Goal: Contribute content: Add original content to the website for others to see

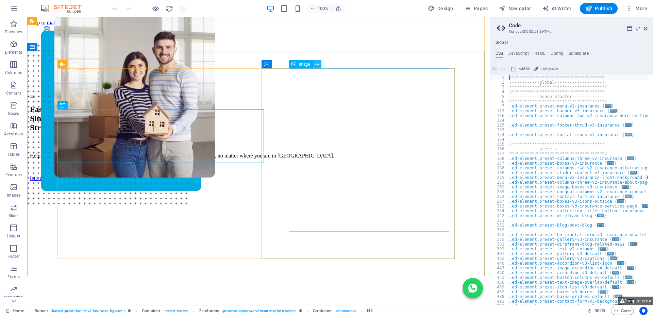
click at [318, 65] on icon at bounding box center [317, 64] width 4 height 7
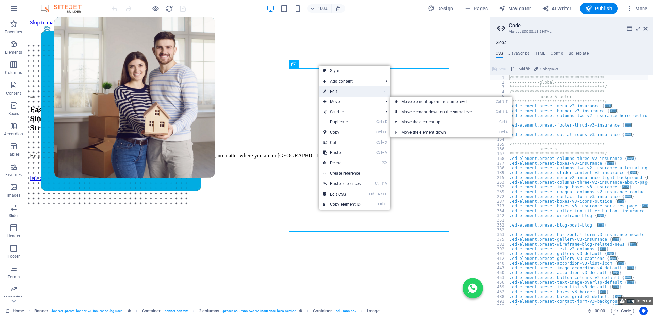
click at [340, 91] on link "⏎ Edit" at bounding box center [342, 91] width 46 height 10
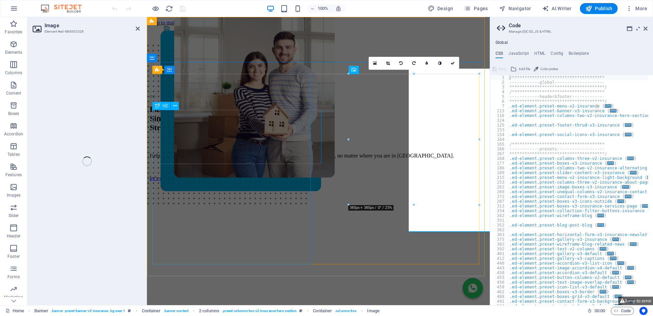
select select "px"
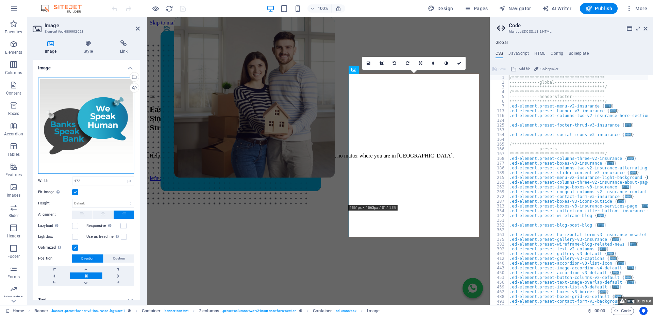
drag, startPoint x: 29, startPoint y: 107, endPoint x: 91, endPoint y: 116, distance: 62.8
click at [91, 116] on div "Drag files here, click to choose files or select files from Files or our free s…" at bounding box center [86, 126] width 96 height 96
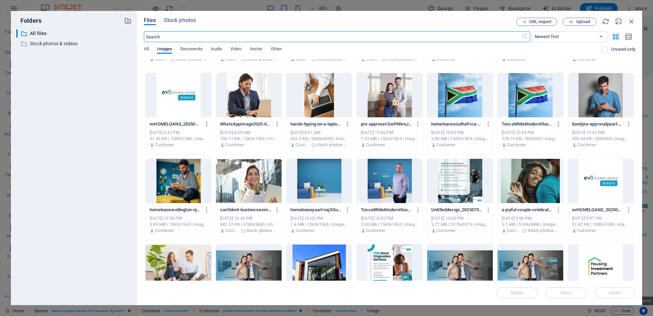
scroll to position [928, 0]
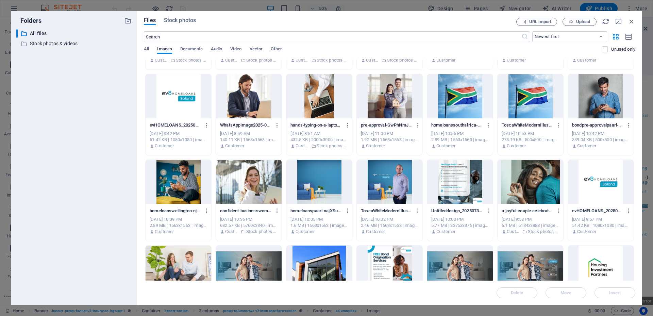
click at [320, 193] on div at bounding box center [319, 182] width 66 height 44
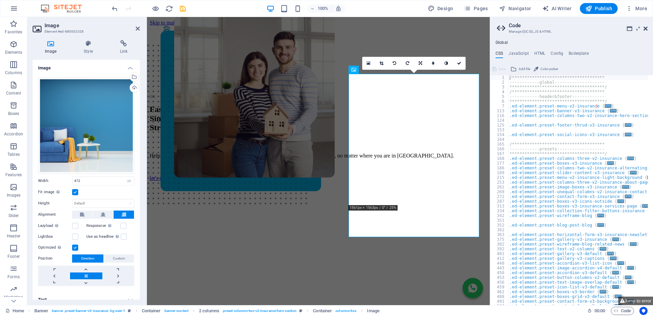
drag, startPoint x: 647, startPoint y: 27, endPoint x: 430, endPoint y: 24, distance: 216.6
click at [647, 27] on icon at bounding box center [645, 28] width 4 height 5
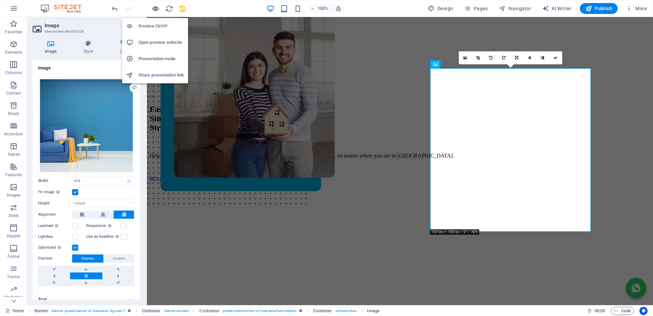
click at [158, 8] on icon "button" at bounding box center [156, 9] width 8 height 8
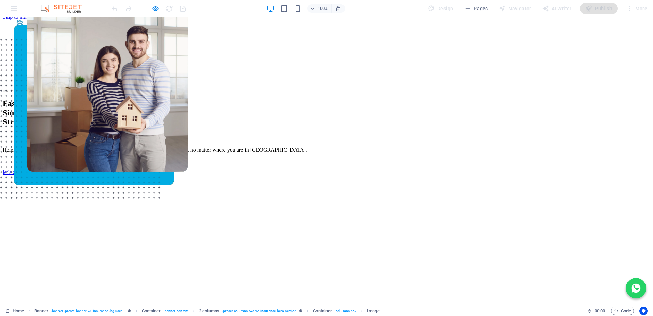
scroll to position [0, 0]
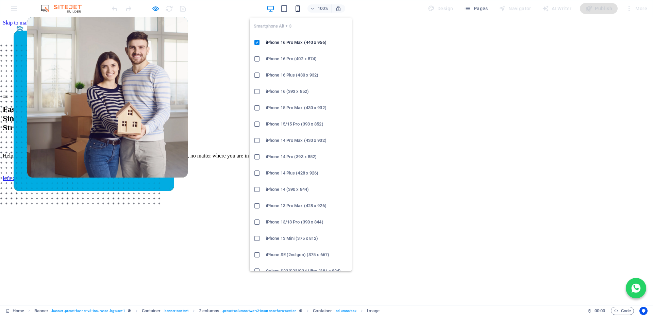
click at [298, 6] on icon "button" at bounding box center [298, 9] width 8 height 8
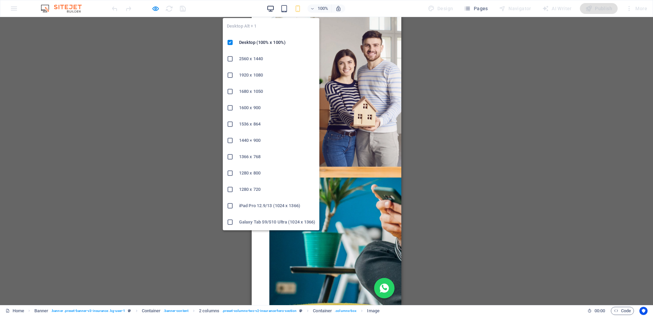
drag, startPoint x: 273, startPoint y: 11, endPoint x: 335, endPoint y: 70, distance: 85.8
click at [273, 11] on icon "button" at bounding box center [271, 9] width 8 height 8
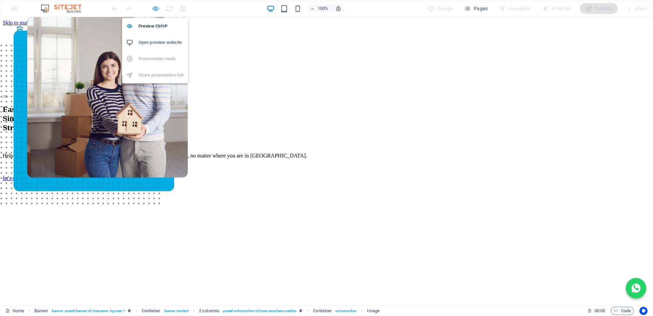
click at [156, 6] on icon "button" at bounding box center [156, 9] width 8 height 8
select select "px"
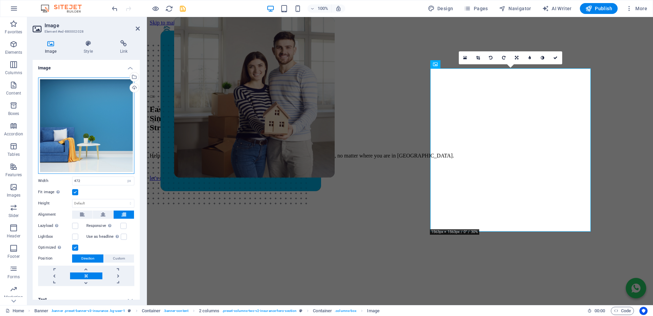
click at [98, 119] on div "Drag files here, click to choose files or select files from Files or our free s…" at bounding box center [86, 126] width 96 height 96
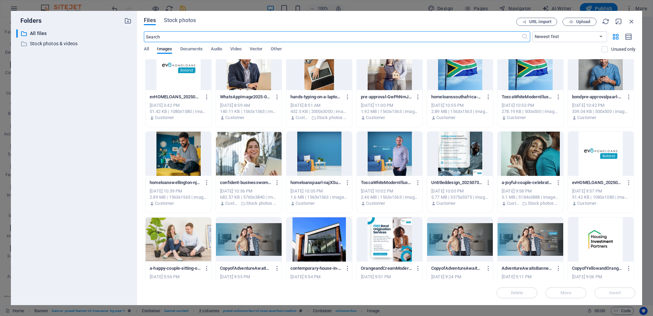
scroll to position [956, 0]
click at [168, 74] on div at bounding box center [178, 68] width 66 height 44
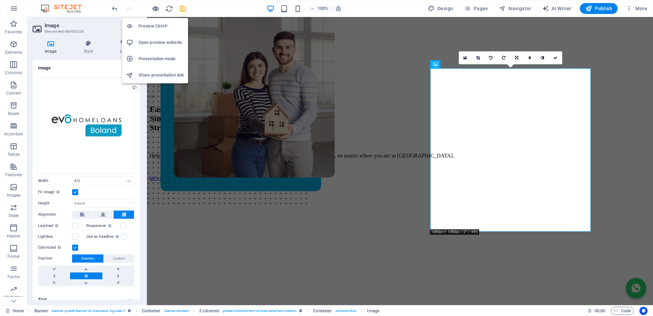
click at [154, 7] on icon "button" at bounding box center [156, 9] width 8 height 8
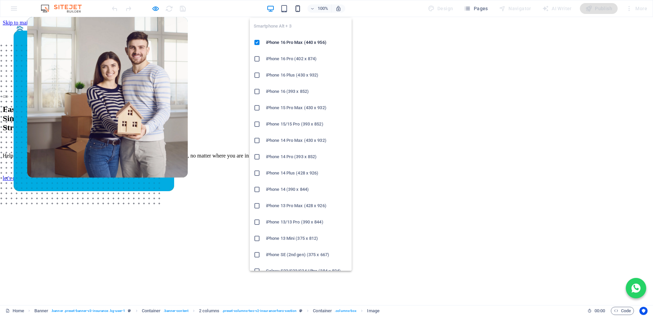
click at [299, 8] on icon "button" at bounding box center [298, 9] width 8 height 8
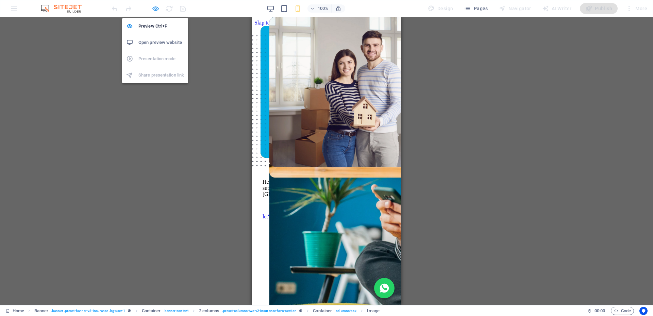
click at [154, 7] on icon "button" at bounding box center [156, 9] width 8 height 8
select select "px"
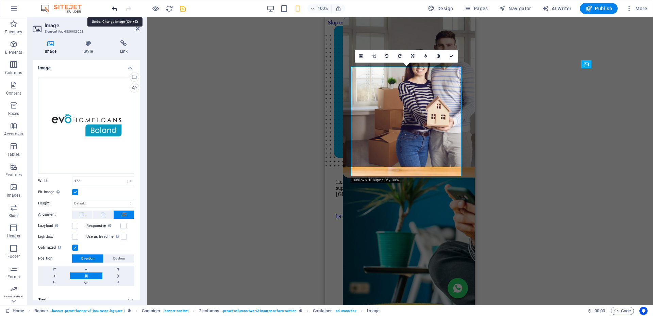
select select "DISABLED_OPTION_VALUE"
click at [115, 10] on icon "undo" at bounding box center [115, 9] width 8 height 8
type input "472"
select select "px"
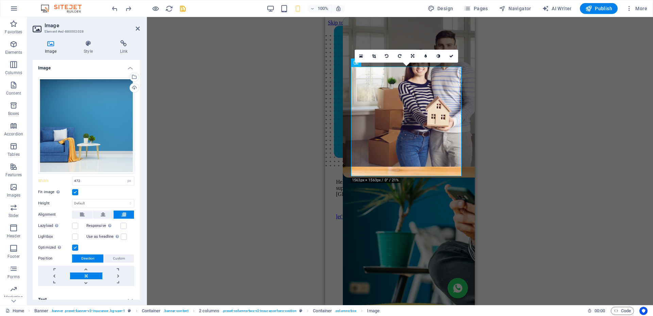
click at [528, 162] on div "Drag here to replace the existing content. Press “Ctrl” if you want to create a…" at bounding box center [400, 161] width 506 height 288
click at [116, 6] on icon "undo" at bounding box center [115, 9] width 8 height 8
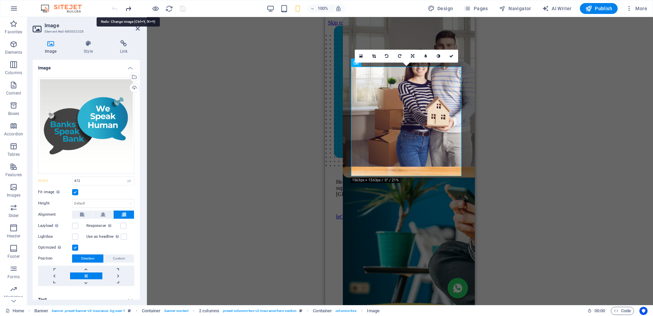
click at [129, 8] on icon "redo" at bounding box center [128, 9] width 8 height 8
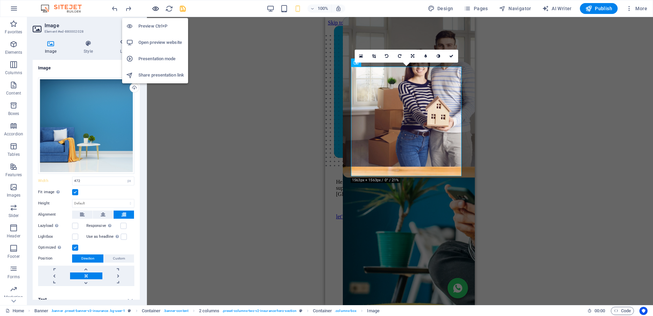
drag, startPoint x: 154, startPoint y: 5, endPoint x: 128, endPoint y: 25, distance: 33.2
click at [154, 5] on icon "button" at bounding box center [156, 9] width 8 height 8
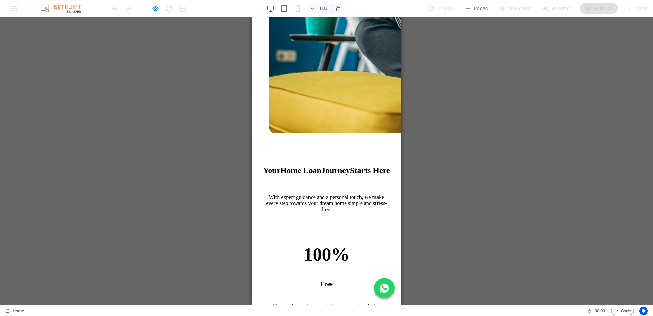
scroll to position [0, 0]
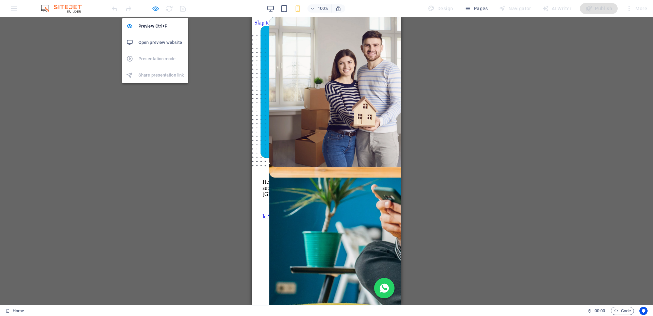
click at [157, 6] on icon "button" at bounding box center [156, 9] width 8 height 8
select select "px"
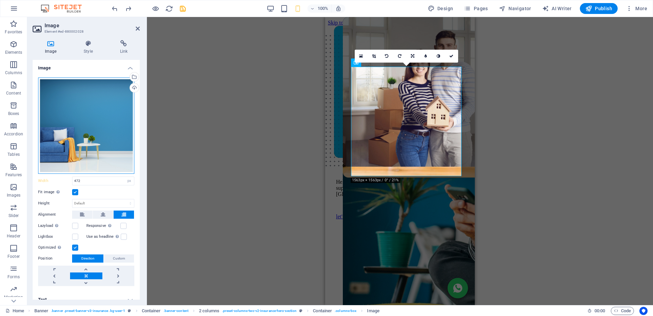
click at [73, 109] on div "Drag files here, click to choose files or select files from Files or our free s…" at bounding box center [86, 126] width 96 height 96
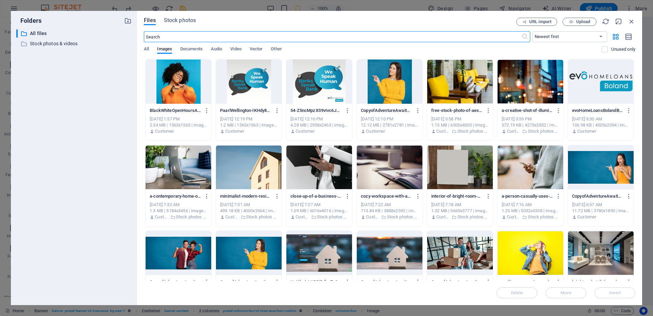
click at [401, 78] on div at bounding box center [390, 81] width 66 height 44
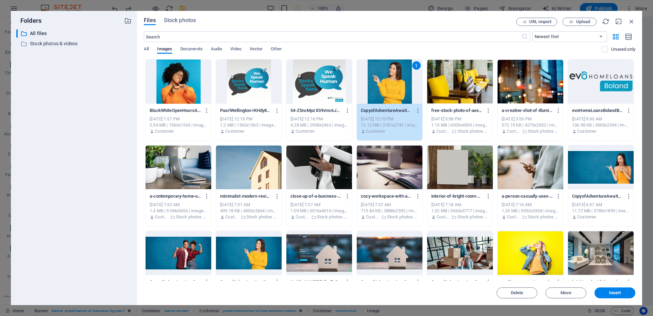
click at [401, 78] on div "1" at bounding box center [390, 81] width 66 height 44
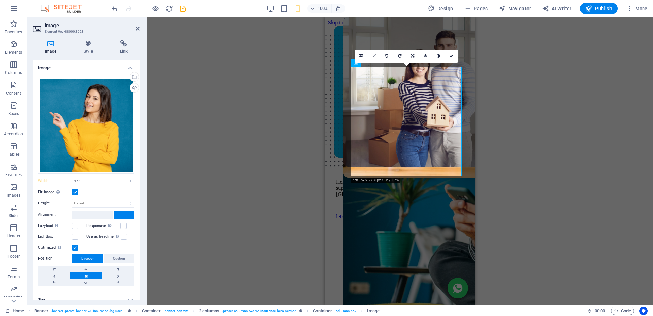
click at [273, 41] on div "Drag here to replace the existing content. Press “Ctrl” if you want to create a…" at bounding box center [400, 161] width 506 height 288
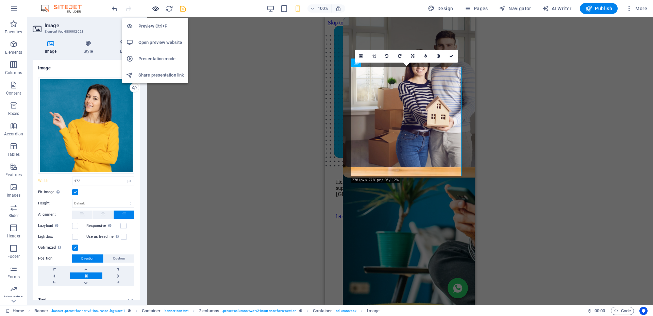
drag, startPoint x: 156, startPoint y: 6, endPoint x: 109, endPoint y: 87, distance: 93.8
click at [156, 6] on icon "button" at bounding box center [156, 9] width 8 height 8
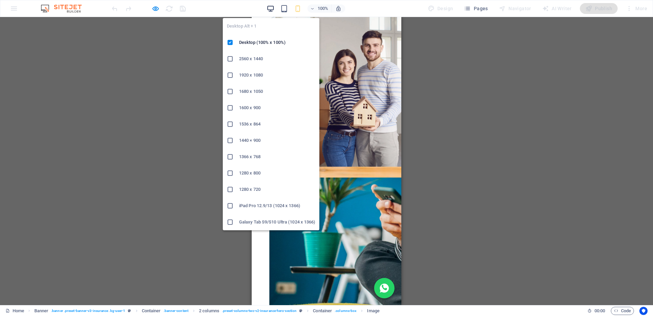
click at [274, 7] on icon "button" at bounding box center [271, 9] width 8 height 8
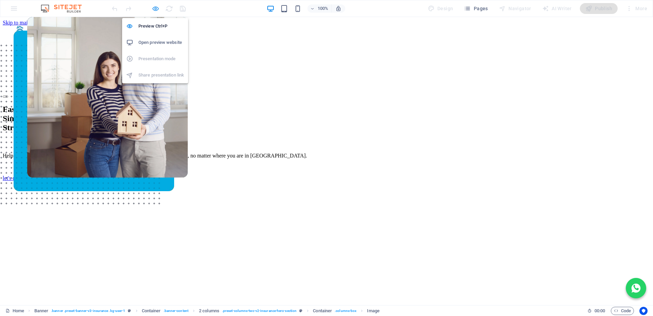
drag, startPoint x: 156, startPoint y: 9, endPoint x: 72, endPoint y: 17, distance: 84.7
click at [156, 9] on icon "button" at bounding box center [156, 9] width 8 height 8
select select "px"
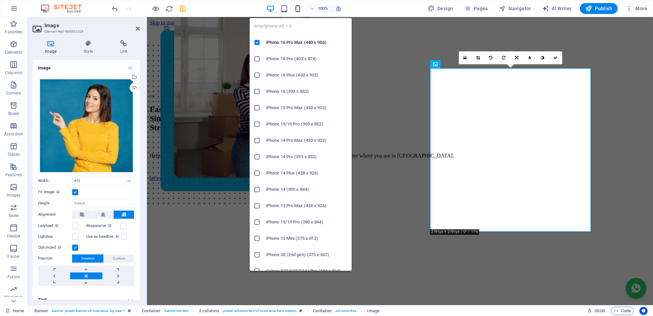
click at [301, 6] on icon "button" at bounding box center [298, 9] width 8 height 8
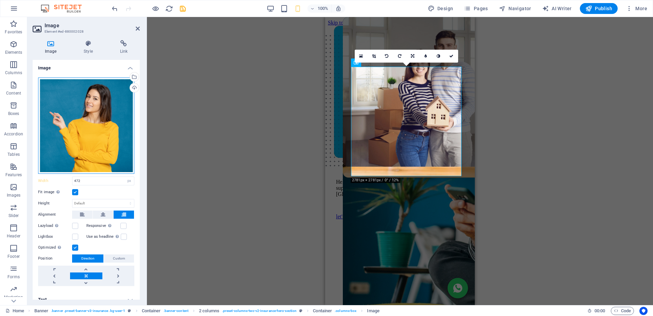
click at [95, 111] on div "Drag files here, click to choose files or select files from Files or our free s…" at bounding box center [86, 126] width 96 height 96
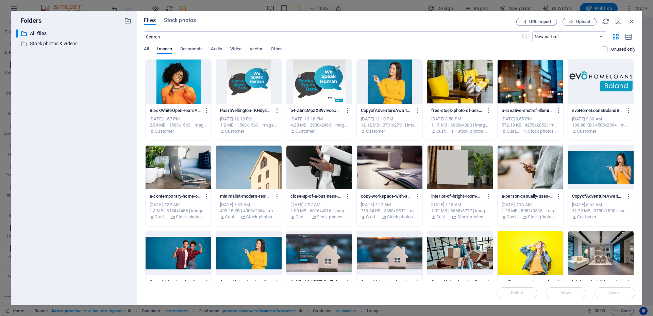
click at [175, 83] on div at bounding box center [178, 81] width 66 height 44
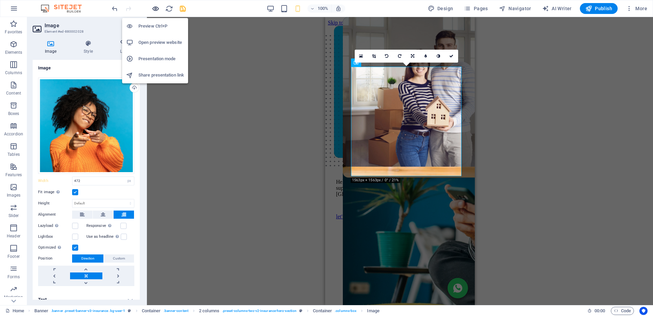
click at [157, 7] on icon "button" at bounding box center [156, 9] width 8 height 8
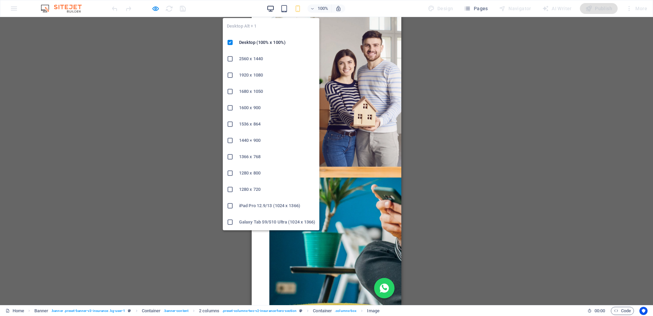
drag, startPoint x: 272, startPoint y: 5, endPoint x: 484, endPoint y: 57, distance: 217.8
click at [272, 5] on icon "button" at bounding box center [271, 9] width 8 height 8
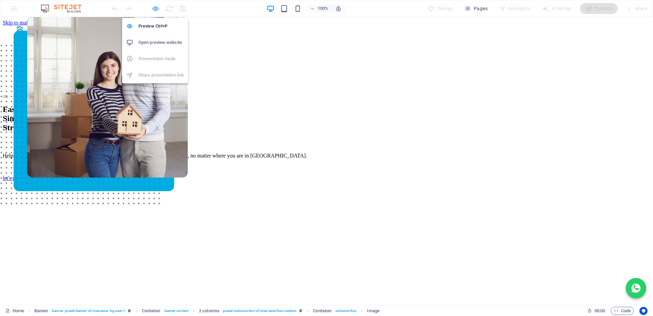
click at [158, 6] on icon "button" at bounding box center [156, 9] width 8 height 8
select select "px"
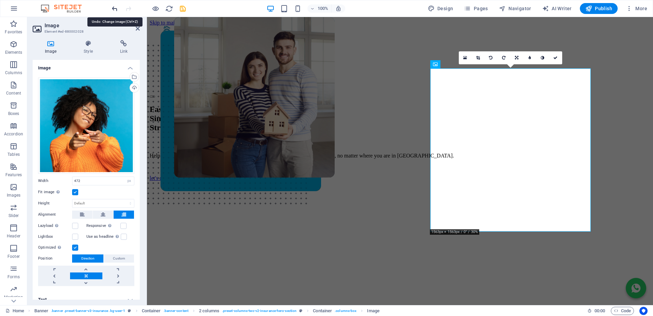
click at [114, 7] on icon "undo" at bounding box center [115, 9] width 8 height 8
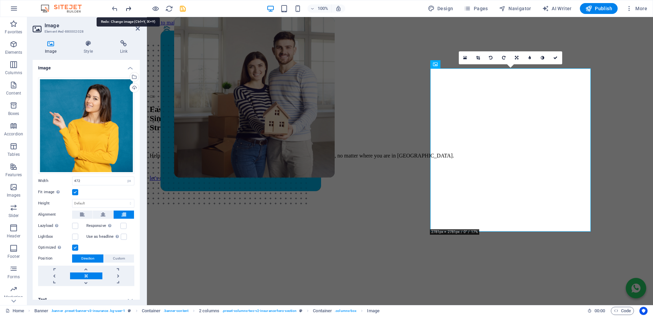
click at [130, 9] on icon "redo" at bounding box center [128, 9] width 8 height 8
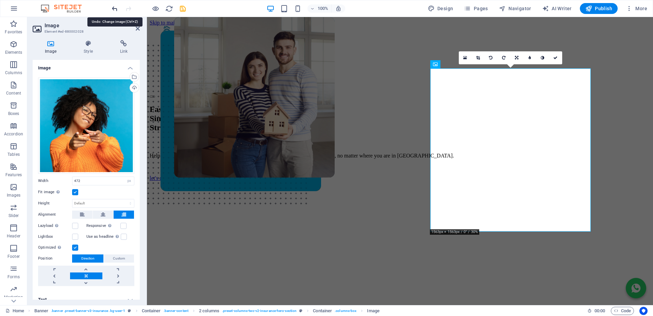
click at [116, 9] on icon "undo" at bounding box center [115, 9] width 8 height 8
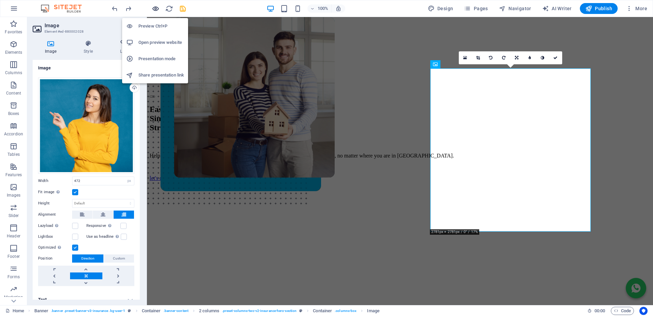
click at [156, 8] on icon "button" at bounding box center [156, 9] width 8 height 8
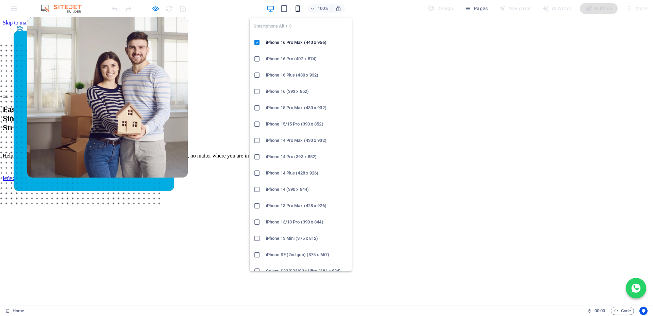
click at [299, 7] on icon "button" at bounding box center [298, 9] width 8 height 8
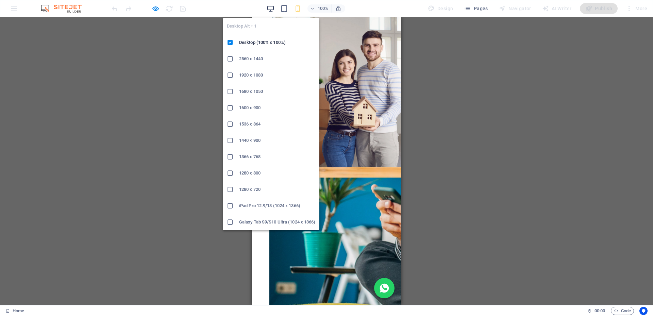
click at [270, 8] on icon "button" at bounding box center [271, 9] width 8 height 8
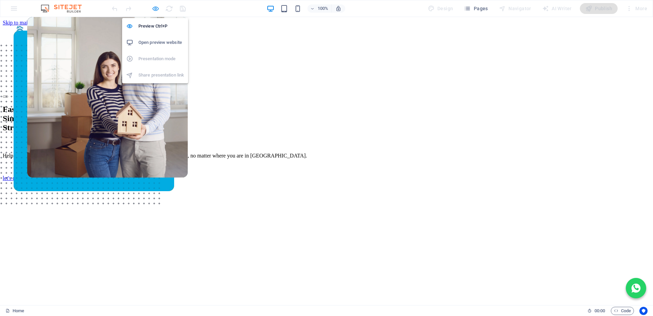
click at [154, 9] on icon "button" at bounding box center [156, 9] width 8 height 8
select select "px"
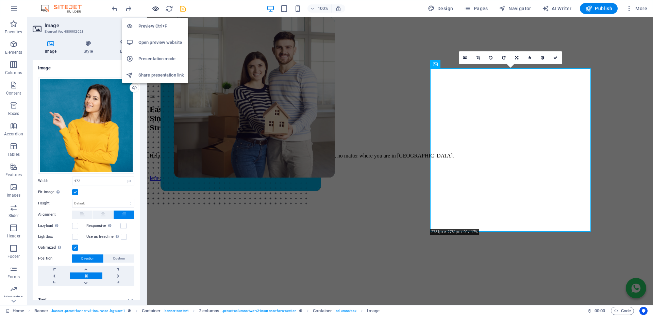
click at [156, 11] on icon "button" at bounding box center [156, 9] width 8 height 8
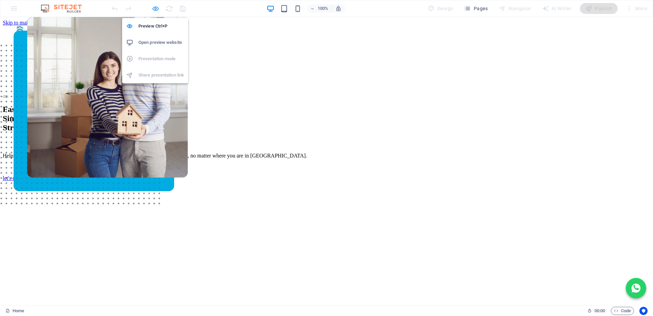
click at [155, 7] on icon "button" at bounding box center [156, 9] width 8 height 8
select select "px"
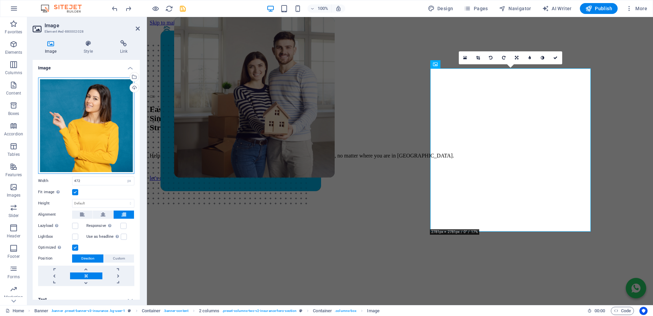
click at [93, 108] on div "Drag files here, click to choose files or select files from Files or our free s…" at bounding box center [86, 126] width 96 height 96
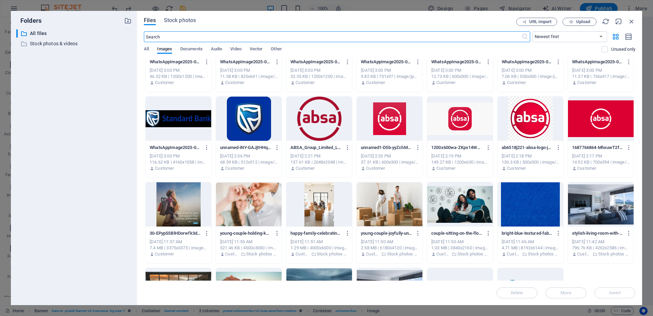
scroll to position [1530, 0]
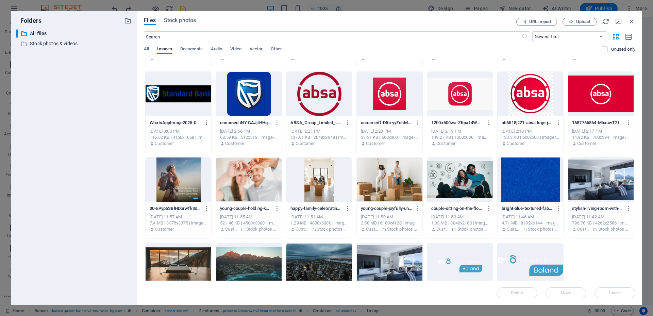
drag, startPoint x: 166, startPoint y: 182, endPoint x: 268, endPoint y: 139, distance: 110.0
click at [166, 182] on div at bounding box center [178, 179] width 66 height 44
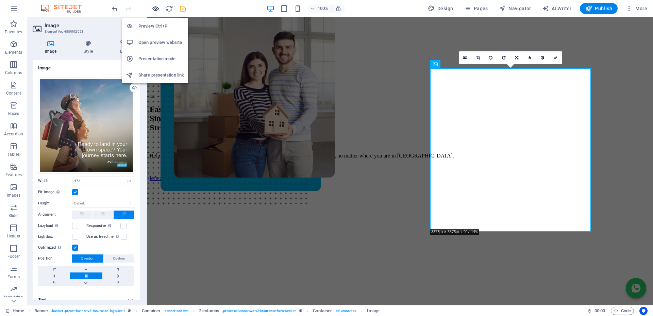
click at [156, 7] on icon "button" at bounding box center [156, 9] width 8 height 8
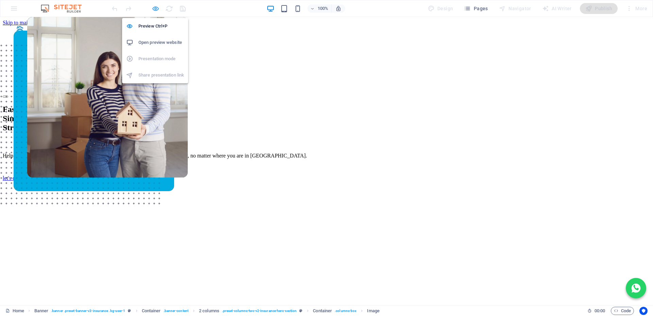
click at [157, 10] on icon "button" at bounding box center [156, 9] width 8 height 8
select select "px"
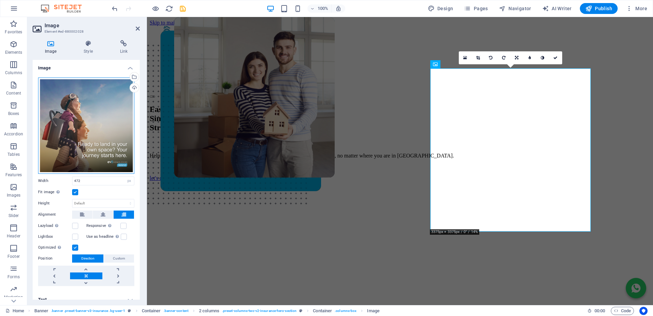
click at [64, 126] on div "Drag files here, click to choose files or select files from Files or our free s…" at bounding box center [86, 126] width 96 height 96
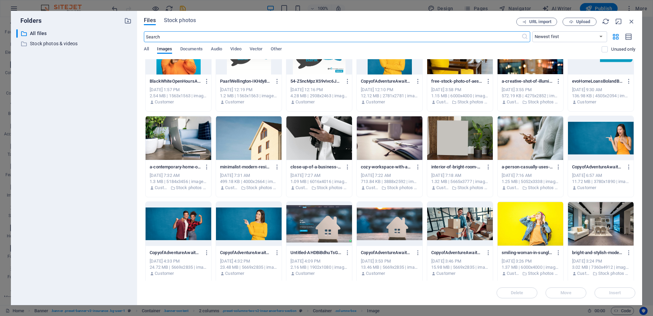
scroll to position [0, 0]
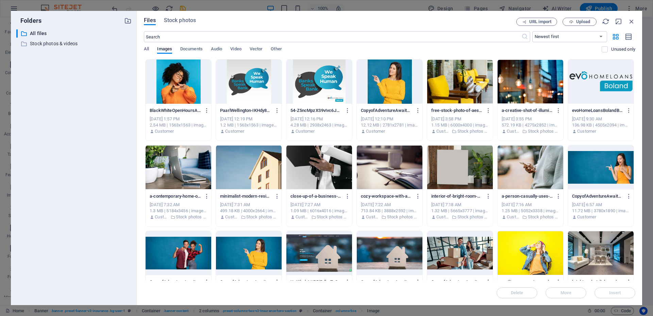
click at [405, 80] on div at bounding box center [390, 81] width 66 height 44
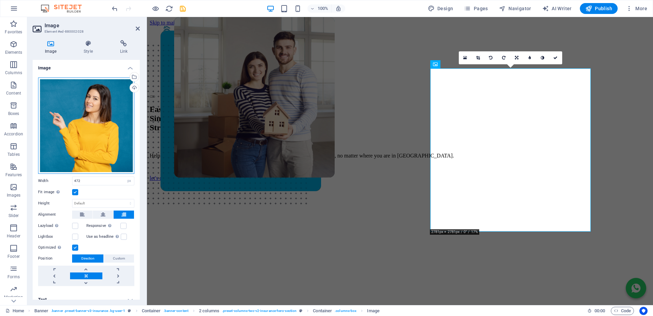
click at [62, 127] on div "Drag files here, click to choose files or select files from Files or our free s…" at bounding box center [86, 126] width 96 height 96
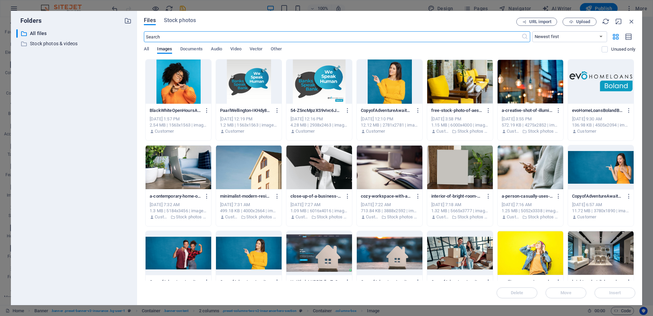
click at [398, 85] on div at bounding box center [390, 81] width 66 height 44
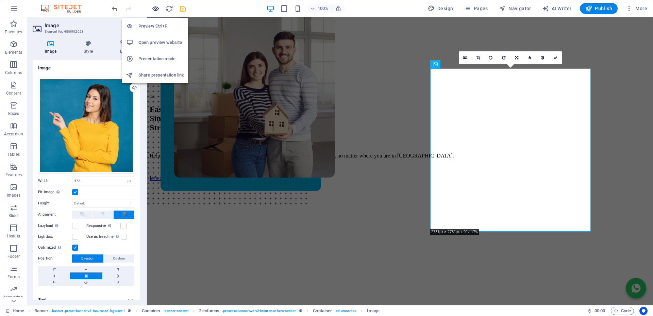
drag, startPoint x: 156, startPoint y: 11, endPoint x: 226, endPoint y: 19, distance: 70.5
click at [156, 11] on icon "button" at bounding box center [156, 9] width 8 height 8
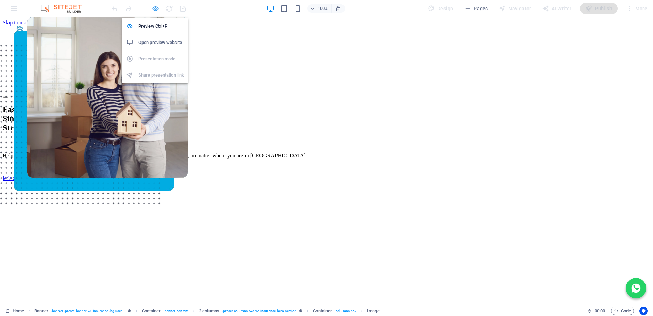
click at [154, 7] on icon "button" at bounding box center [156, 9] width 8 height 8
select select "px"
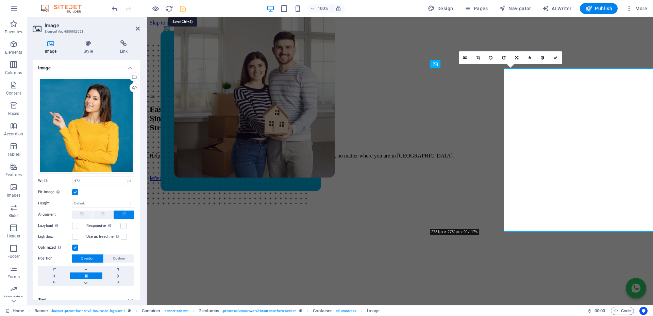
drag, startPoint x: 183, startPoint y: 10, endPoint x: 337, endPoint y: 59, distance: 162.2
click at [183, 10] on icon "save" at bounding box center [183, 9] width 8 height 8
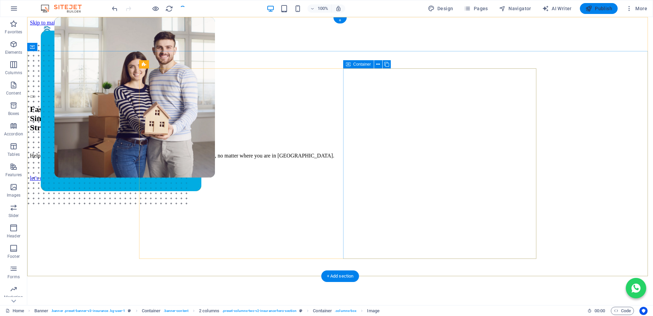
select select "px"
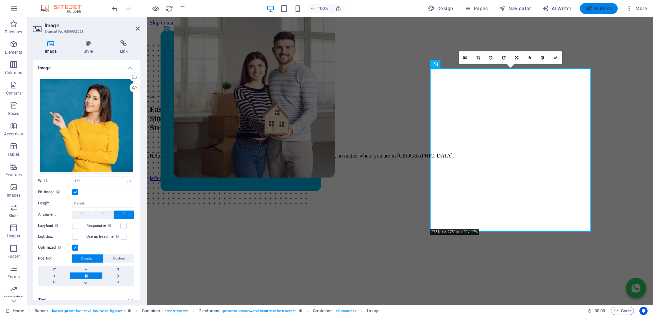
drag, startPoint x: 602, startPoint y: 8, endPoint x: 50, endPoint y: 108, distance: 561.6
click at [602, 8] on span "Publish" at bounding box center [598, 8] width 27 height 7
select select "px"
